Goal: Transaction & Acquisition: Purchase product/service

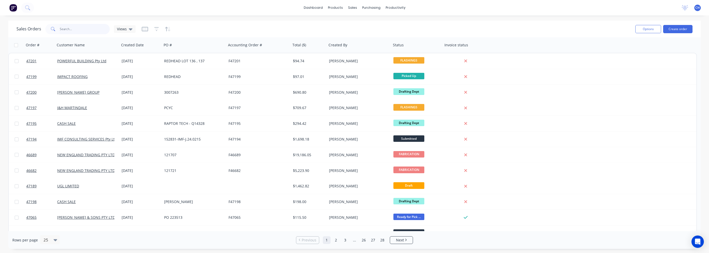
click at [61, 28] on input "text" at bounding box center [85, 29] width 50 height 10
click at [79, 30] on input "text" at bounding box center [85, 29] width 50 height 10
click at [368, 10] on div "purchasing" at bounding box center [371, 8] width 23 height 8
click at [382, 24] on div "Purchase Orders" at bounding box center [388, 24] width 27 height 5
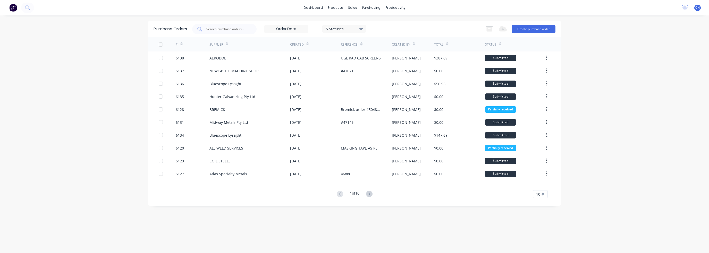
click at [235, 30] on input "text" at bounding box center [227, 29] width 43 height 5
click at [211, 31] on input "text" at bounding box center [227, 29] width 43 height 5
type input "a"
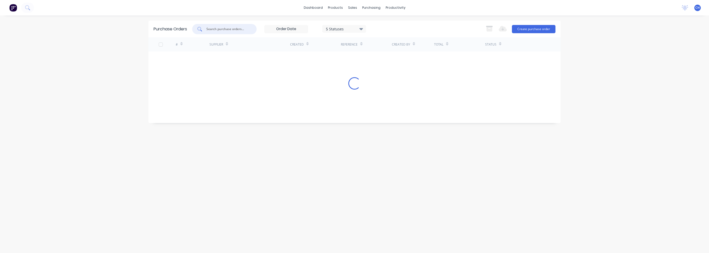
click at [352, 28] on div "5 Statuses" at bounding box center [344, 28] width 37 height 5
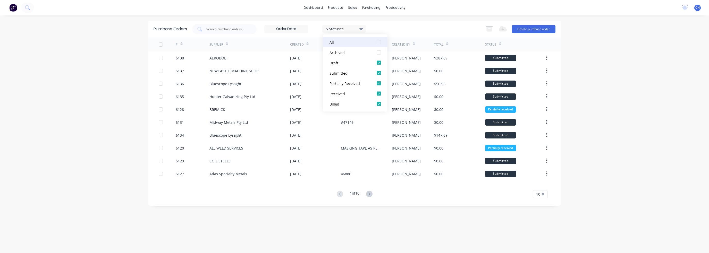
click at [368, 44] on div "All" at bounding box center [350, 41] width 41 height 5
click at [394, 29] on div "7 Statuses 7 Statuses Export to Excel (XLSX) Create purchase order" at bounding box center [373, 29] width 363 height 10
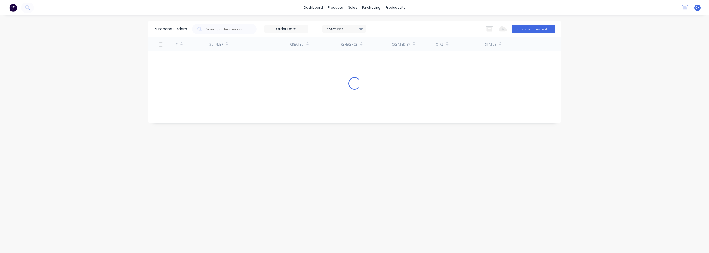
click at [275, 30] on input at bounding box center [286, 29] width 43 height 8
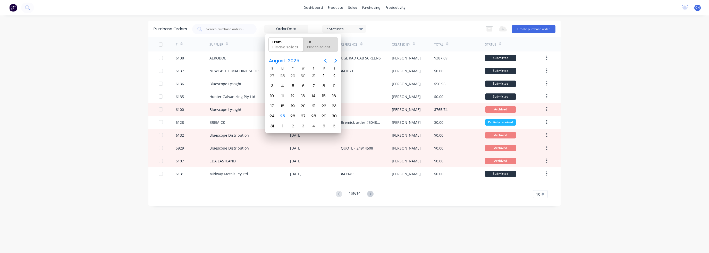
click at [418, 28] on div "7 Statuses 7 Statuses Export to Excel (XLSX) Create purchase order" at bounding box center [373, 29] width 363 height 10
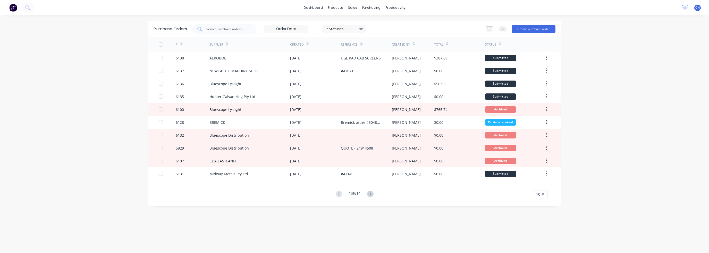
click at [210, 29] on input "text" at bounding box center [227, 29] width 43 height 5
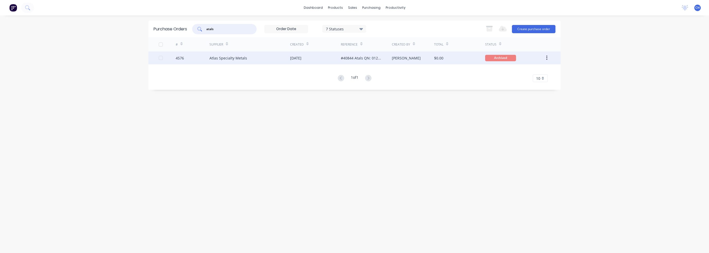
type input "atals"
click at [218, 60] on div "Atlas Specialty Metals" at bounding box center [229, 57] width 38 height 5
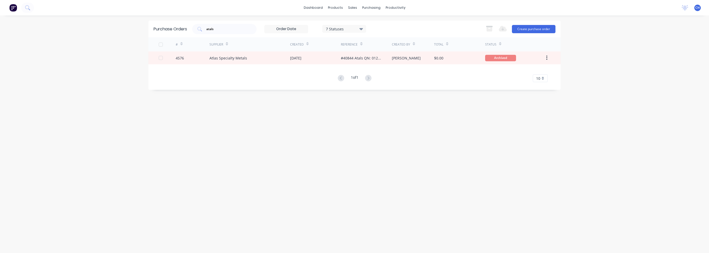
drag, startPoint x: 239, startPoint y: 28, endPoint x: 179, endPoint y: 27, distance: 60.3
click at [180, 27] on div "Purchase Orders atals 7 Statuses 7 Statuses Export to Excel (XLSX) Create purch…" at bounding box center [354, 29] width 412 height 17
click at [232, 46] on div "Supplier" at bounding box center [250, 44] width 81 height 14
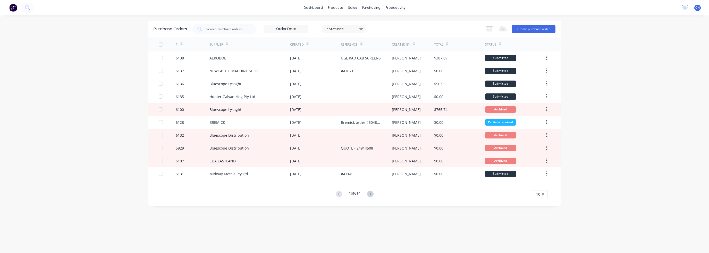
click at [221, 43] on div "Supplier" at bounding box center [217, 44] width 14 height 5
click at [352, 30] on div "7 Statuses" at bounding box center [344, 28] width 37 height 5
click at [343, 30] on div "7 Statuses" at bounding box center [344, 28] width 37 height 5
click at [253, 31] on div at bounding box center [224, 29] width 64 height 10
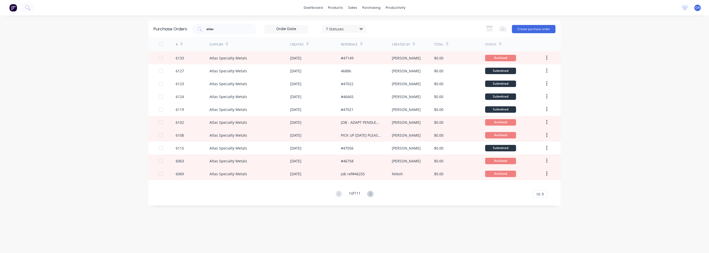
click at [97, 68] on div "dashboard products sales purchasing productivity dashboard products Product Cat…" at bounding box center [354, 126] width 709 height 253
click at [374, 193] on icon at bounding box center [370, 194] width 6 height 6
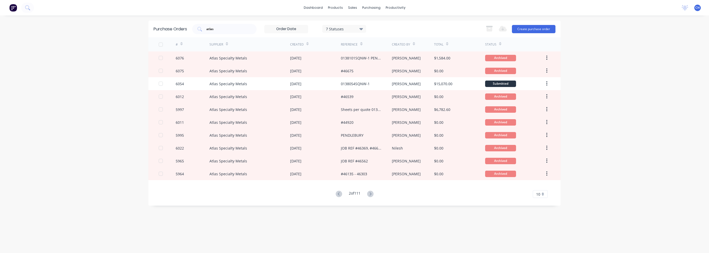
click at [375, 195] on button at bounding box center [371, 194] width 10 height 7
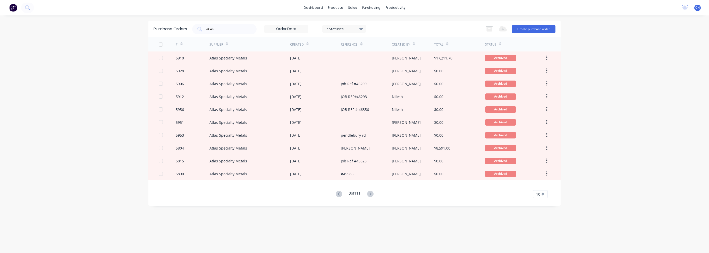
drag, startPoint x: 229, startPoint y: 33, endPoint x: 188, endPoint y: 30, distance: 41.4
click at [188, 30] on div "Purchase Orders atlas 7 Statuses 7 Statuses Export to Excel (XLSX) Create purch…" at bounding box center [354, 29] width 412 height 17
click at [232, 27] on input "atlas" at bounding box center [227, 29] width 43 height 5
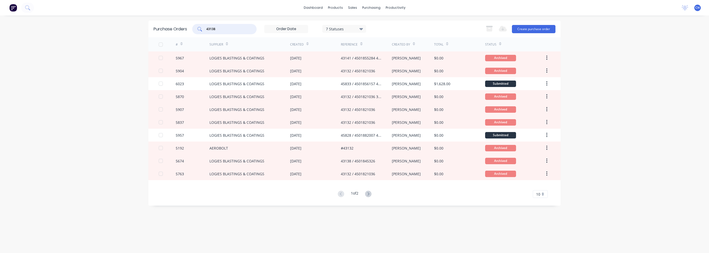
click at [223, 42] on div "Supplier" at bounding box center [217, 44] width 14 height 5
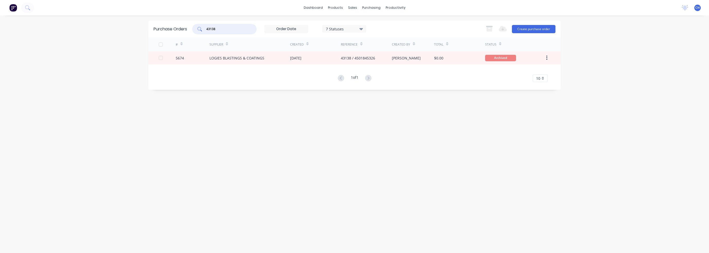
drag, startPoint x: 220, startPoint y: 27, endPoint x: 176, endPoint y: 27, distance: 43.8
click at [176, 27] on div "Purchase Orders 43138 7 Statuses 7 Statuses Export to Excel (XLSX) Create purch…" at bounding box center [354, 29] width 412 height 17
type input "3"
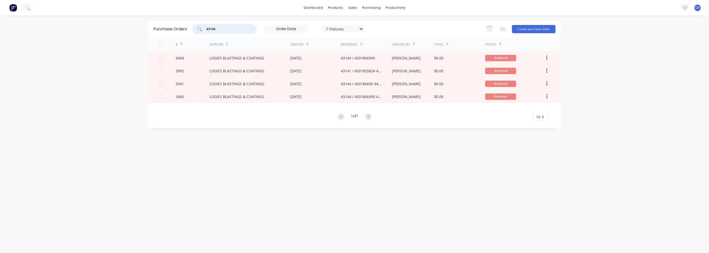
type input "43144"
click at [359, 31] on div "7 Statuses" at bounding box center [344, 28] width 37 height 5
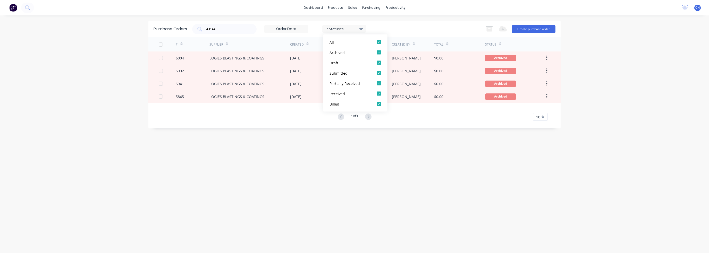
click at [359, 31] on div "7 Statuses" at bounding box center [344, 28] width 37 height 5
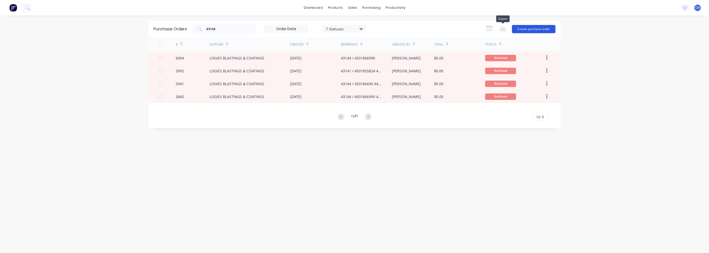
click at [530, 29] on button "Create purchase order" at bounding box center [534, 29] width 44 height 8
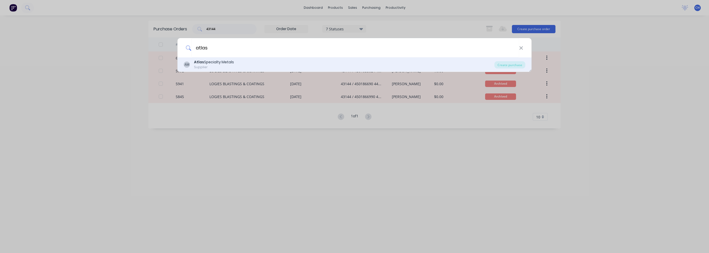
type input "atlas"
click at [223, 65] on div "Supplier" at bounding box center [214, 67] width 40 height 5
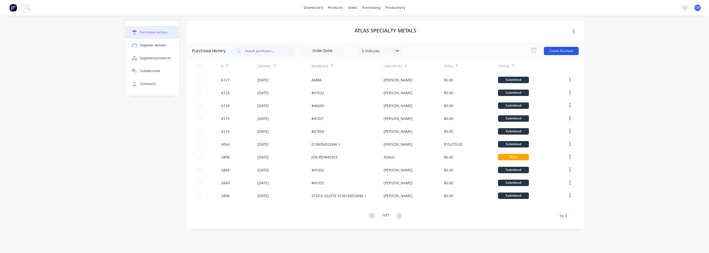
click at [568, 52] on button "Create Purchase" at bounding box center [561, 51] width 35 height 8
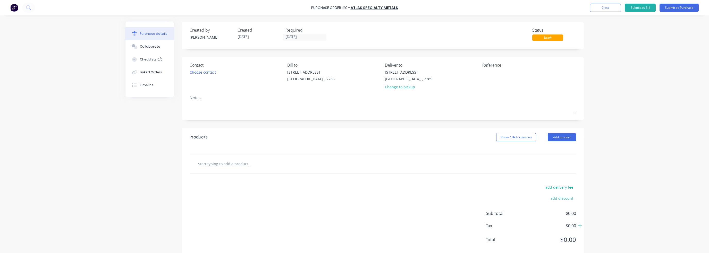
click at [490, 67] on div "Reference" at bounding box center [530, 65] width 94 height 6
click at [491, 72] on textarea at bounding box center [515, 76] width 64 height 12
click at [518, 88] on div "Reference" at bounding box center [530, 77] width 94 height 30
click at [493, 74] on textarea at bounding box center [515, 76] width 64 height 12
type textarea "#46694"
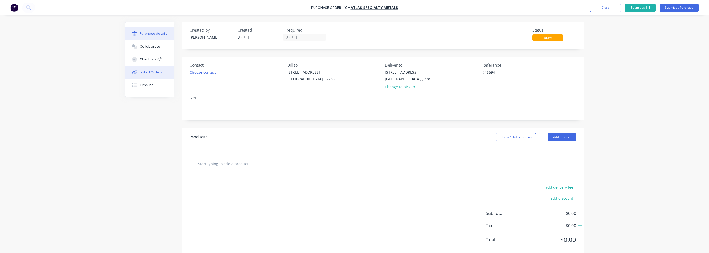
click at [145, 72] on div "Linked Orders" at bounding box center [151, 72] width 22 height 5
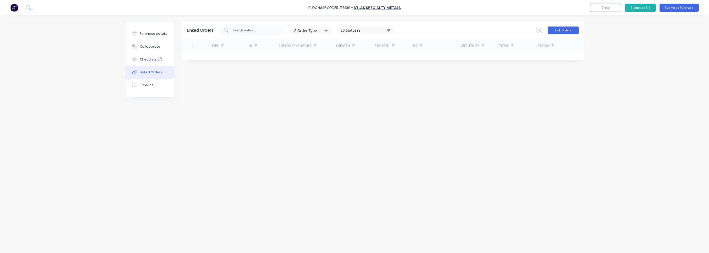
click at [570, 29] on button "Link Orders" at bounding box center [563, 31] width 31 height 8
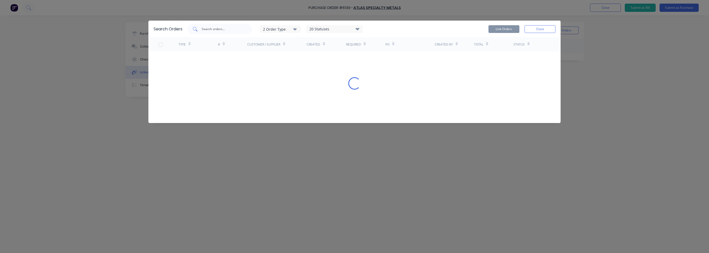
click at [227, 32] on div at bounding box center [220, 29] width 64 height 10
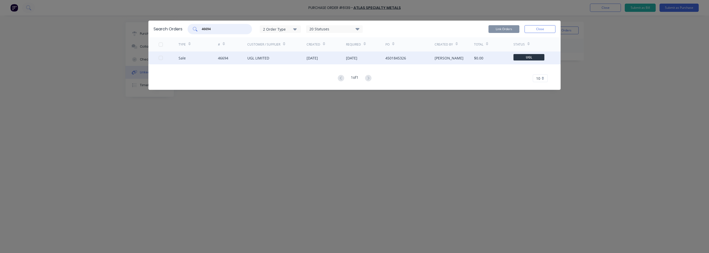
click at [161, 58] on div at bounding box center [161, 58] width 10 height 10
type input "46694"
click at [501, 30] on button "Link Orders" at bounding box center [504, 29] width 31 height 8
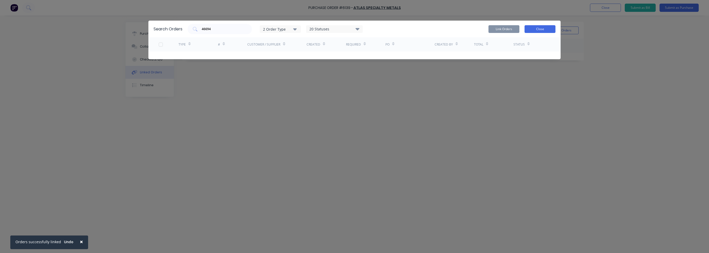
click at [544, 31] on button "Close" at bounding box center [540, 29] width 31 height 8
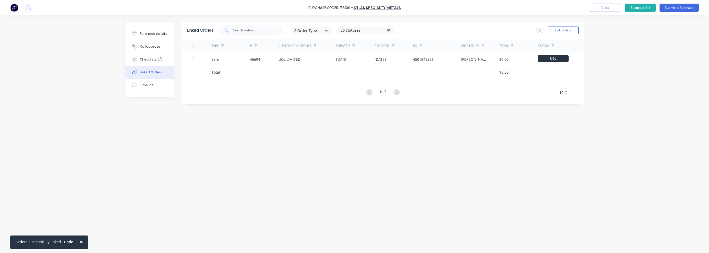
click at [645, 70] on div "× Orders successfully linked Undo Purchase Order #6139 - Atlas Specialty Metals…" at bounding box center [354, 126] width 709 height 253
click at [152, 36] on div "Purchase details" at bounding box center [154, 33] width 28 height 5
